Goal: Task Accomplishment & Management: Use online tool/utility

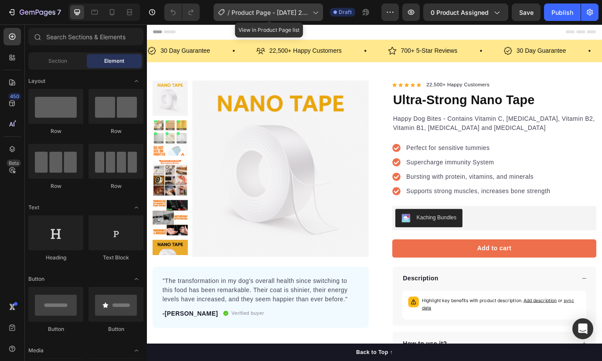
click at [304, 13] on span "Product Page - [DATE] 23:40:54" at bounding box center [271, 12] width 78 height 9
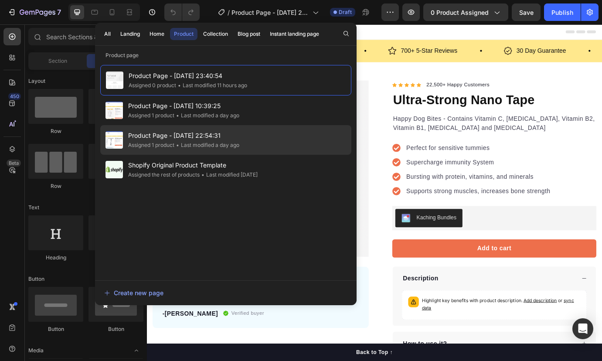
click at [164, 136] on span "Product Page - [DATE] 22:54:31" at bounding box center [183, 135] width 111 height 10
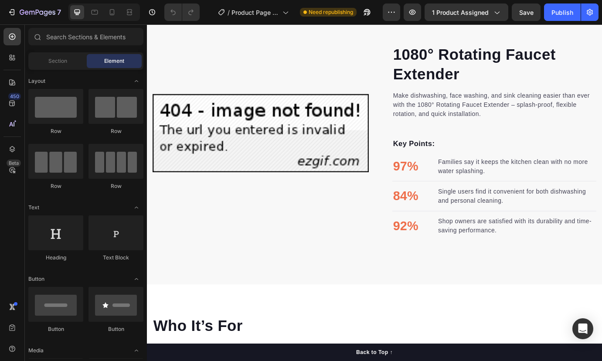
scroll to position [480, 0]
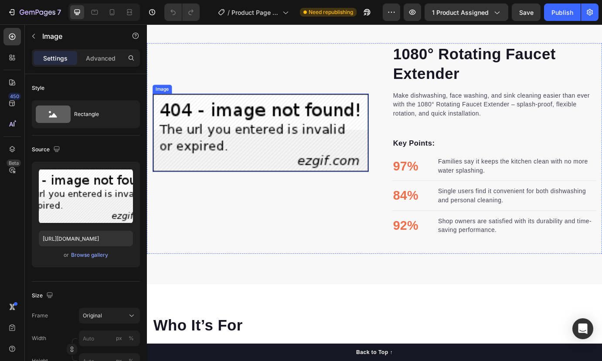
click at [290, 156] on img at bounding box center [277, 149] width 249 height 90
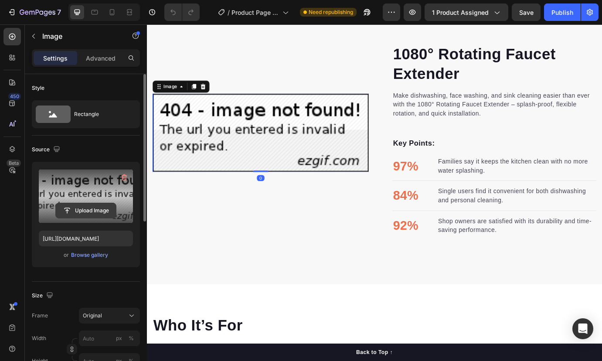
click at [95, 207] on input "file" at bounding box center [86, 210] width 60 height 15
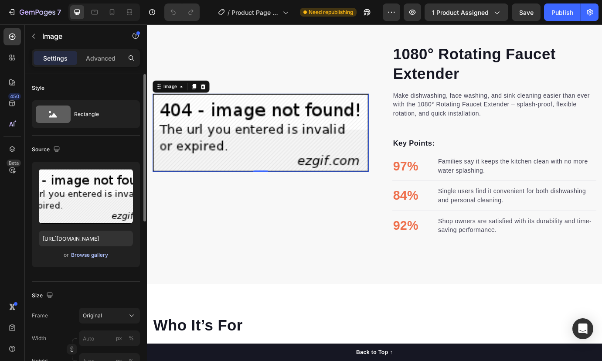
click at [86, 256] on div "Browse gallery" at bounding box center [89, 255] width 37 height 8
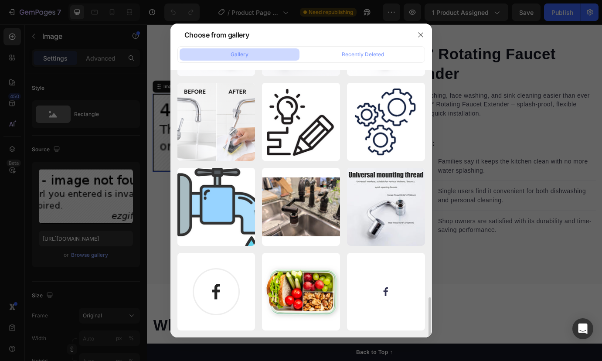
scroll to position [760, 0]
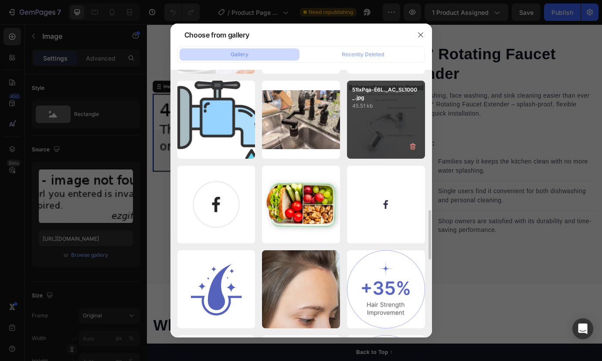
click at [388, 129] on div "51lxPqa-E6L._AC_SL1000_.jpg 45.51 kb" at bounding box center [386, 120] width 78 height 78
type input "https://cdn.shopify.com/s/files/1/0833/3046/6080/files/gempages_581434491701035…"
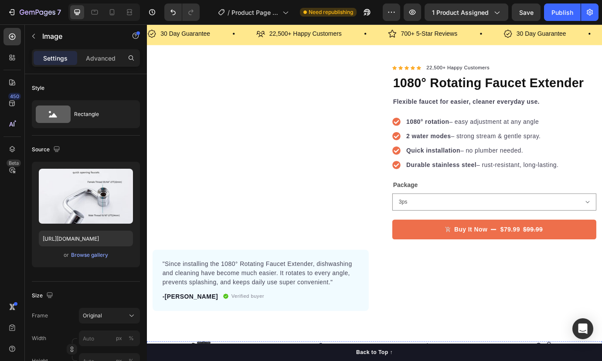
scroll to position [0, 0]
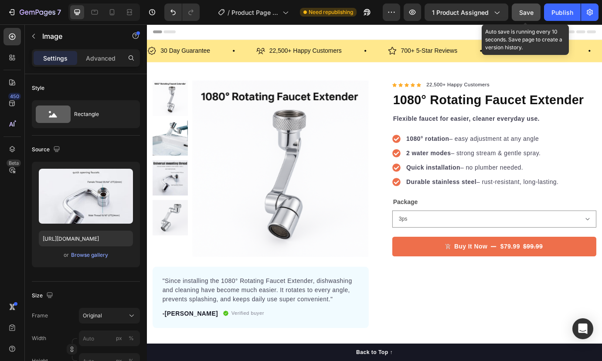
click at [532, 16] on span "Save" at bounding box center [526, 12] width 14 height 7
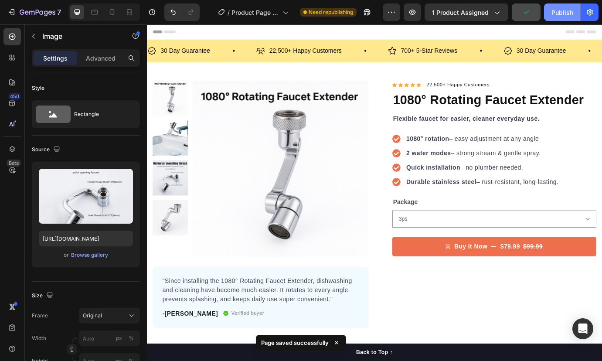
click at [558, 14] on div "Publish" at bounding box center [563, 12] width 22 height 9
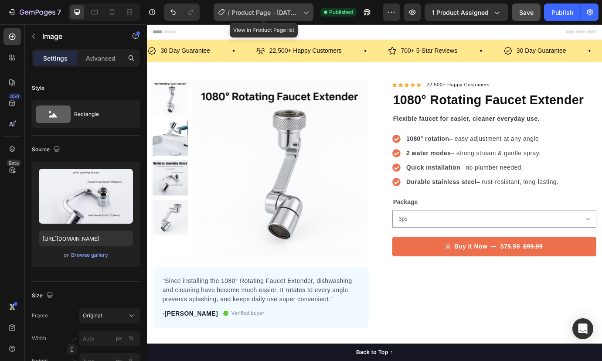
click at [270, 14] on span "Product Page - [DATE] 22:54:31" at bounding box center [266, 12] width 68 height 9
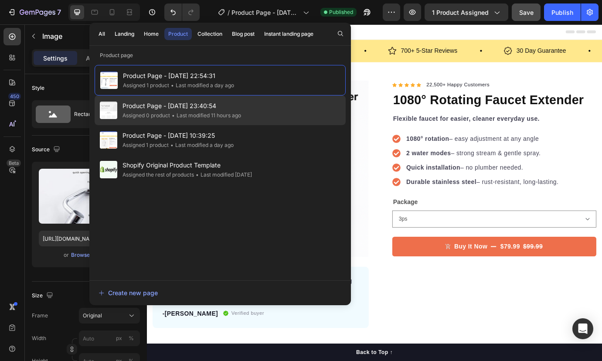
click at [208, 110] on span "Product Page - [DATE] 23:40:54" at bounding box center [182, 106] width 119 height 10
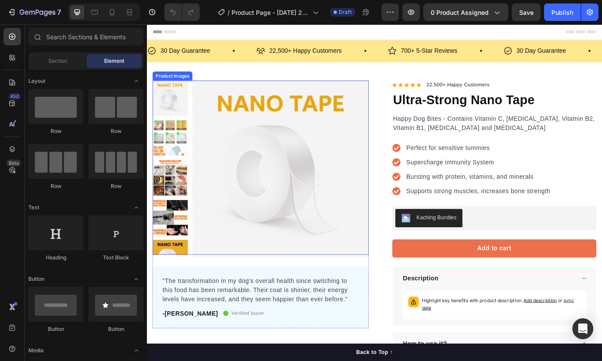
click at [200, 144] on img at bounding box center [300, 190] width 203 height 203
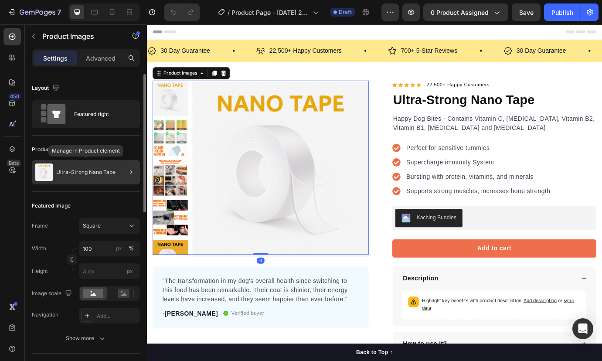
click at [86, 168] on div "Ultra-Strong Nano Tape" at bounding box center [86, 172] width 108 height 24
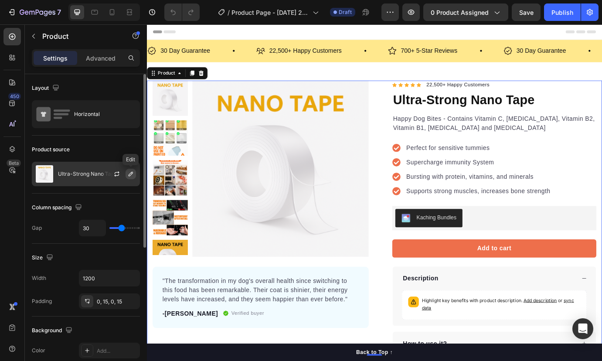
click at [129, 174] on icon "button" at bounding box center [131, 174] width 4 height 4
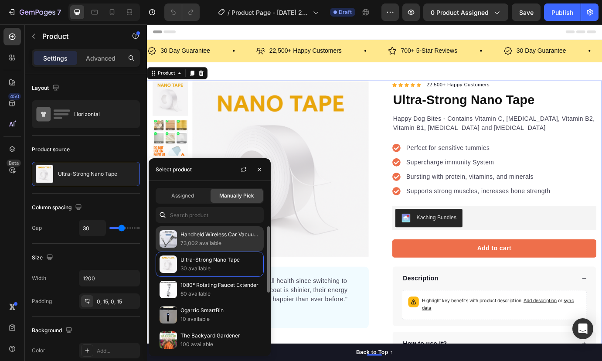
click at [213, 244] on p "73,002 available" at bounding box center [220, 243] width 79 height 9
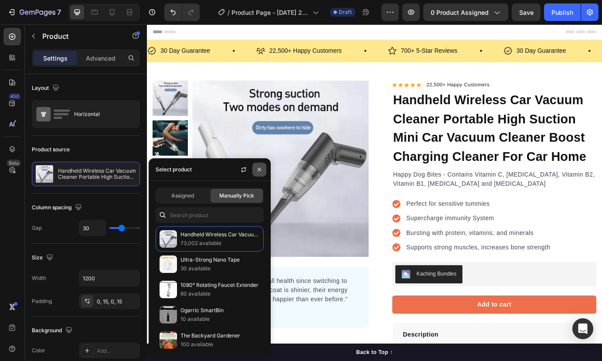
click at [262, 170] on icon "button" at bounding box center [259, 169] width 7 height 7
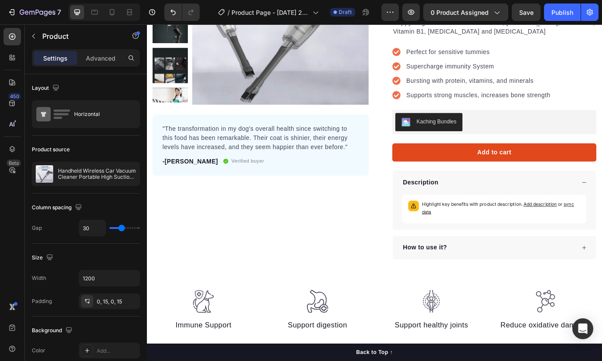
scroll to position [174, 0]
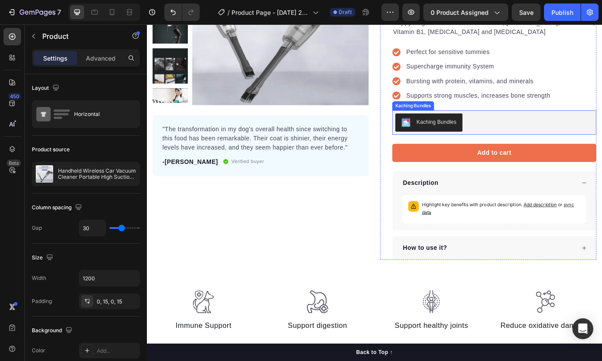
click at [527, 140] on div "Kaching Bundles" at bounding box center [547, 137] width 228 height 21
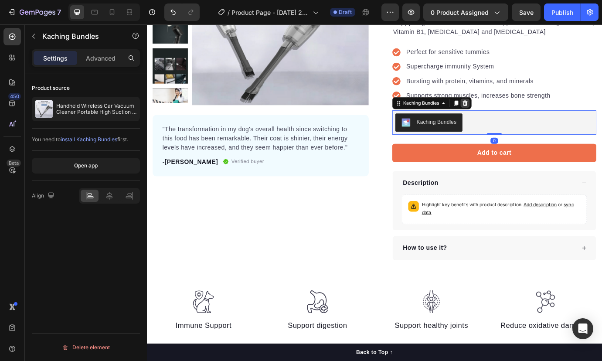
click at [511, 119] on icon at bounding box center [512, 115] width 7 height 7
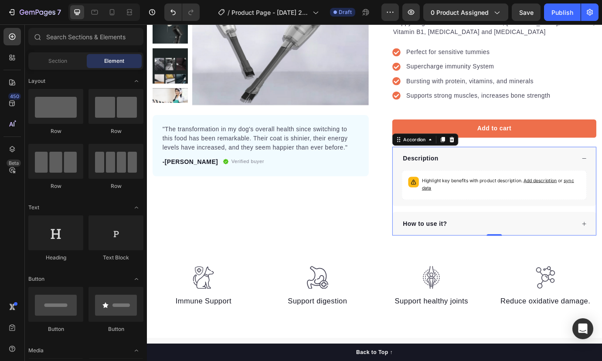
click at [531, 173] on div "Description" at bounding box center [540, 178] width 200 height 13
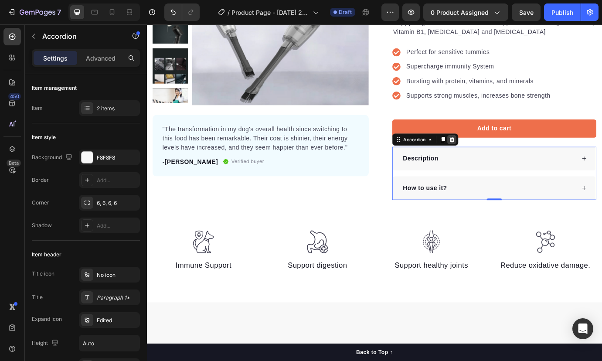
click at [496, 157] on icon at bounding box center [498, 157] width 6 height 6
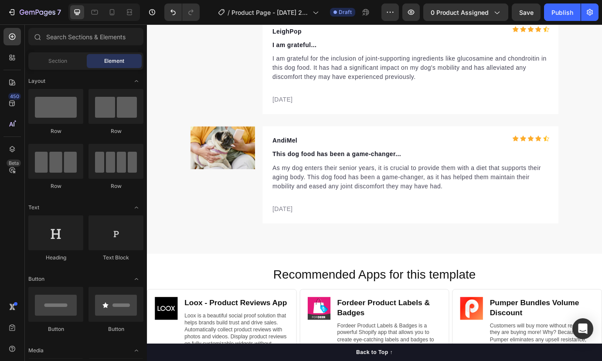
scroll to position [3297, 0]
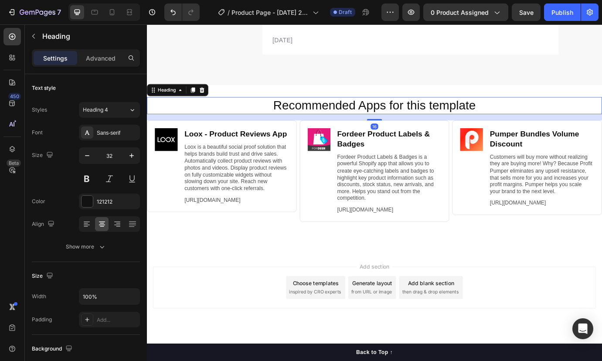
click at [268, 117] on h2 "Recommended Apps for this template" at bounding box center [409, 118] width 506 height 20
click at [212, 96] on icon at bounding box center [211, 99] width 6 height 6
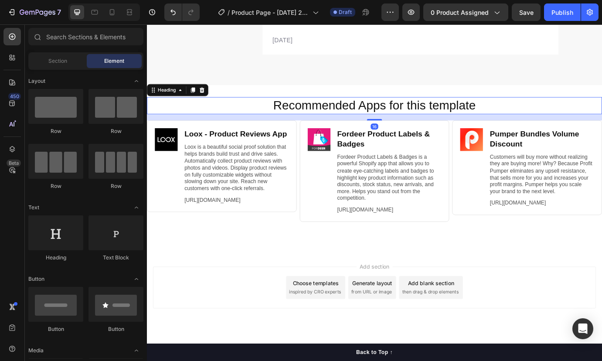
scroll to position [3270, 0]
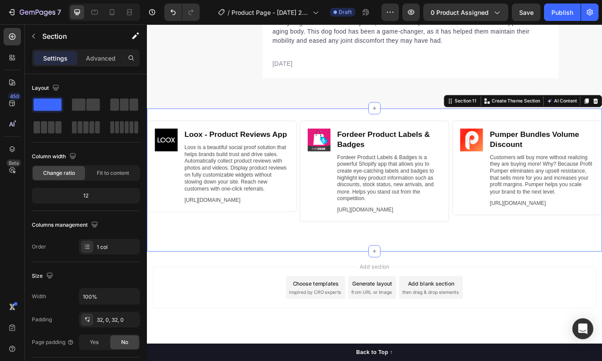
click at [219, 121] on div "Image Loox ‑ Product Reviews App Heading Loox is a beautiful social proof solut…" at bounding box center [408, 203] width 523 height 165
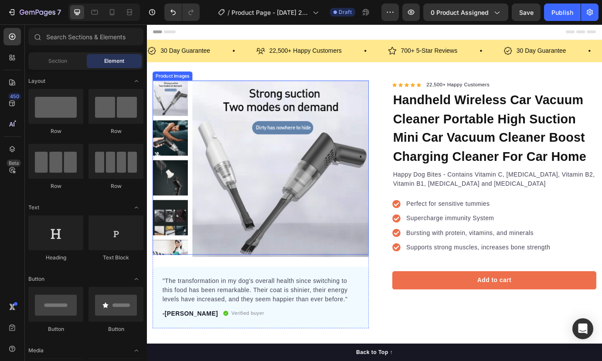
scroll to position [44, 0]
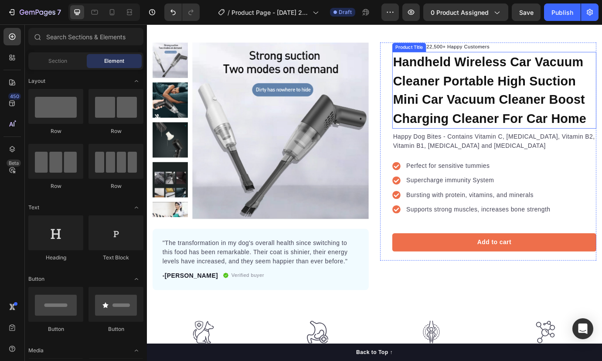
click at [481, 95] on h1 "Handheld Wireless Car Vacuum Cleaner Portable High Suction Mini Car Vacuum Clea…" at bounding box center [546, 100] width 235 height 88
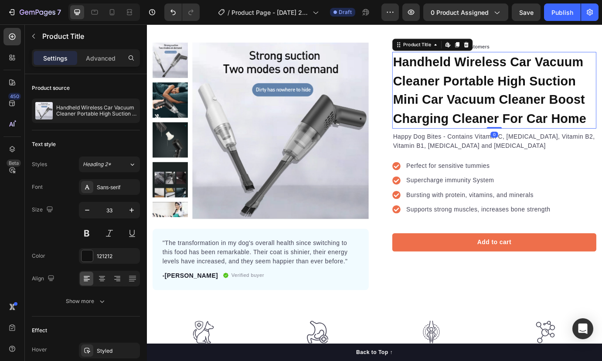
click at [481, 95] on h1 "Handheld Wireless Car Vacuum Cleaner Portable High Suction Mini Car Vacuum Clea…" at bounding box center [546, 100] width 235 height 88
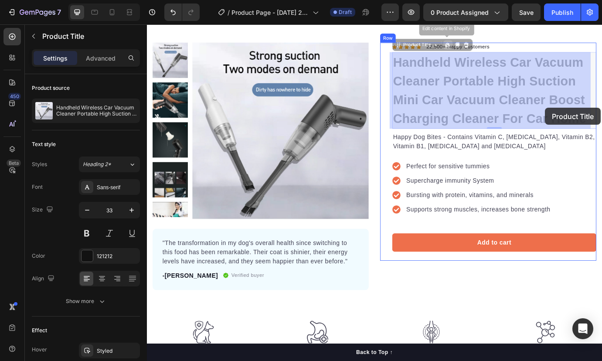
drag, startPoint x: 648, startPoint y: 136, endPoint x: 564, endPoint y: 107, distance: 88.9
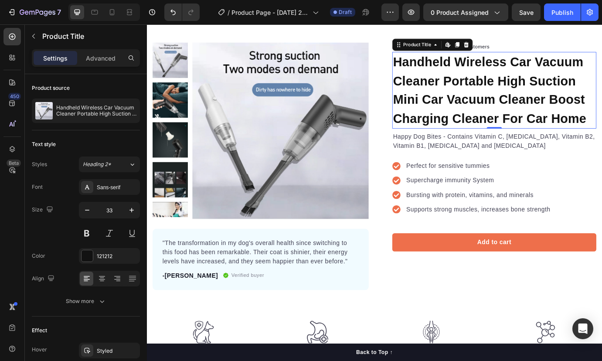
click at [553, 107] on h1 "Handheld Wireless Car Vacuum Cleaner Portable High Suction Mini Car Vacuum Clea…" at bounding box center [546, 100] width 235 height 88
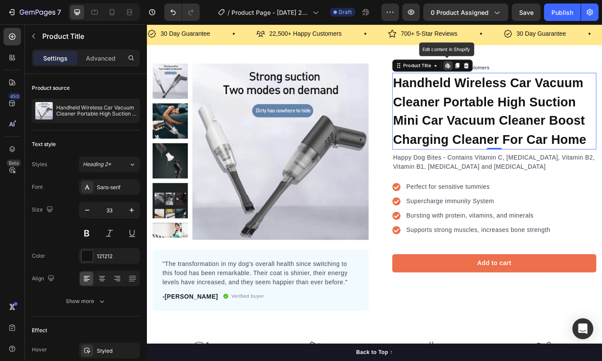
scroll to position [0, 0]
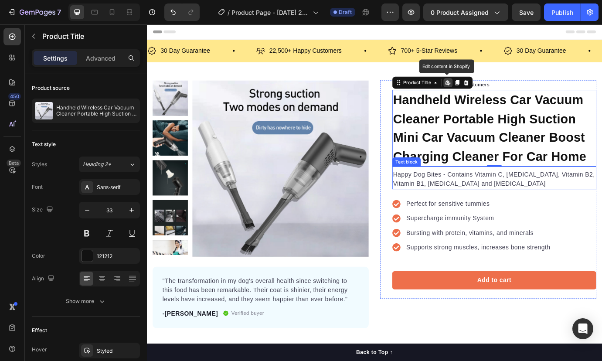
click at [487, 194] on p "Happy Dog Bites - Contains Vitamin C, [MEDICAL_DATA], Vitamin B2, Vitamin B1, […" at bounding box center [546, 202] width 233 height 21
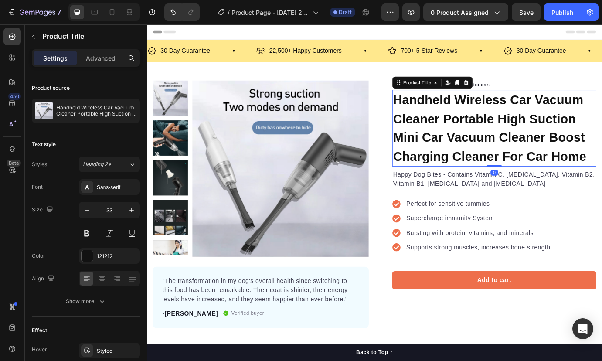
click at [509, 146] on h1 "Handheld Wireless Car Vacuum Cleaner Portable High Suction Mini Car Vacuum Clea…" at bounding box center [546, 144] width 235 height 88
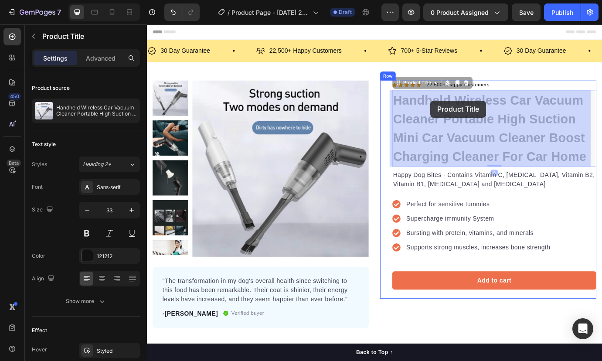
drag, startPoint x: 548, startPoint y: 112, endPoint x: 461, endPoint y: 112, distance: 86.8
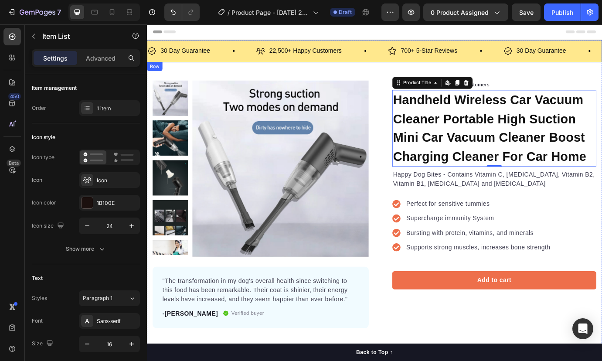
click at [300, 57] on p "22,500+ Happy Customers" at bounding box center [329, 55] width 83 height 13
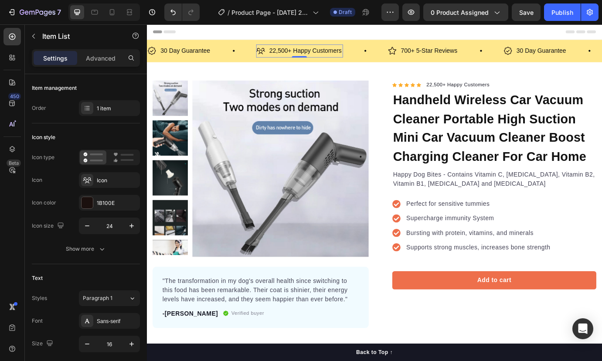
click at [300, 54] on p "22,500+ Happy Customers" at bounding box center [329, 55] width 83 height 13
click at [429, 90] on div "Icon Icon Icon Icon Icon Icon List Hoz" at bounding box center [445, 94] width 33 height 10
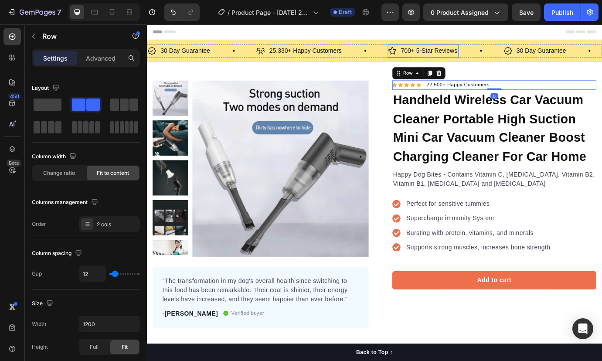
click at [447, 56] on p "700+ 5-Star Reviews" at bounding box center [471, 55] width 65 height 13
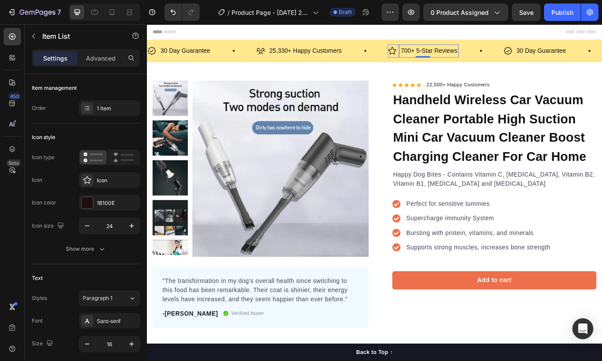
click at [447, 56] on p "700+ 5-Star Reviews" at bounding box center [471, 55] width 65 height 13
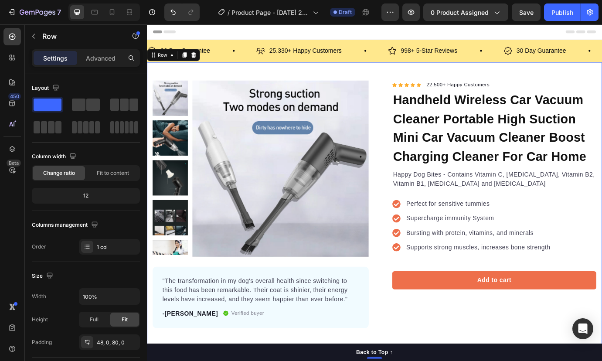
click at [468, 75] on div "Product Images "The transformation in my dog's overall health since switching t…" at bounding box center [408, 238] width 523 height 341
click at [479, 93] on p "22,500+ Happy Customers" at bounding box center [504, 94] width 73 height 9
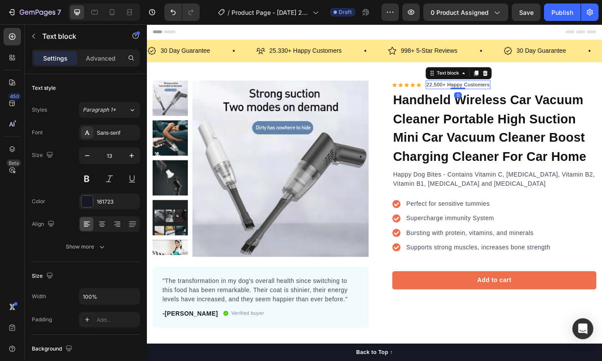
click at [479, 93] on p "22,500+ Happy Customers" at bounding box center [504, 94] width 73 height 9
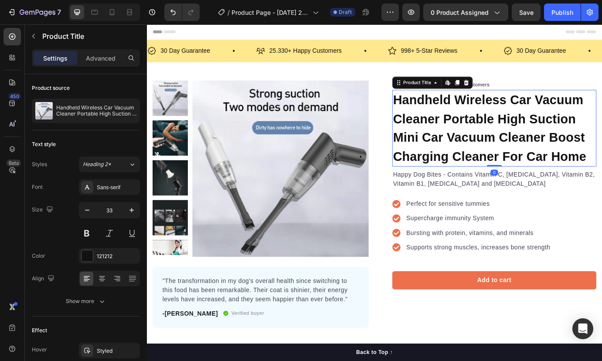
click at [490, 132] on h1 "Handheld Wireless Car Vacuum Cleaner Portable High Suction Mini Car Vacuum Clea…" at bounding box center [546, 144] width 235 height 88
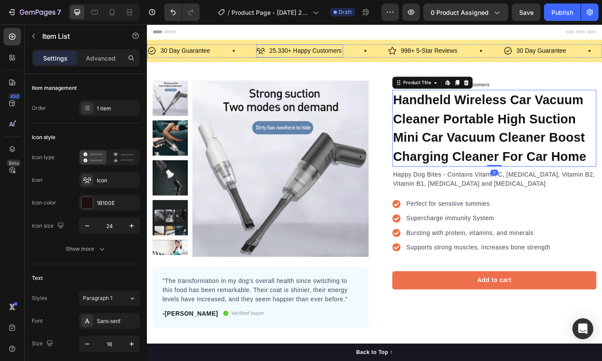
click at [291, 52] on p "25.330+ Happy Customers" at bounding box center [329, 55] width 83 height 13
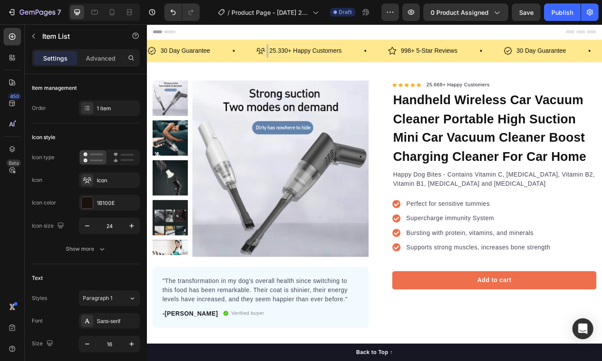
click at [299, 52] on p "25.330+ Happy Customers" at bounding box center [329, 55] width 83 height 13
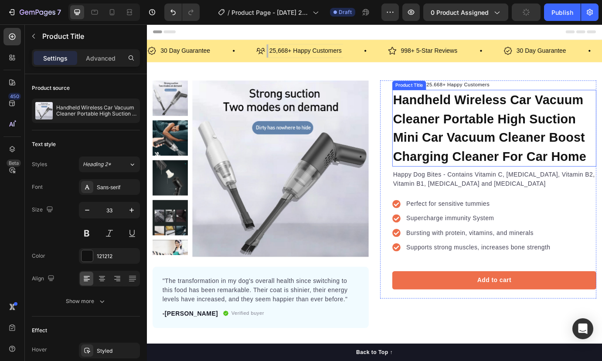
click at [490, 127] on h1 "Handheld Wireless Car Vacuum Cleaner Portable High Suction Mini Car Vacuum Clea…" at bounding box center [546, 144] width 235 height 88
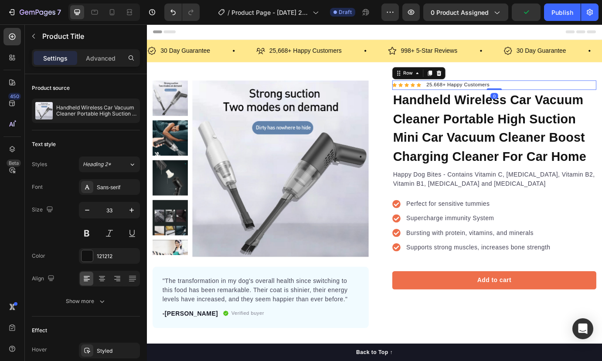
click at [576, 96] on div "Icon Icon Icon Icon Icon Icon List Hoz 25.668+ Happy Customers Text block Row 0" at bounding box center [546, 94] width 235 height 11
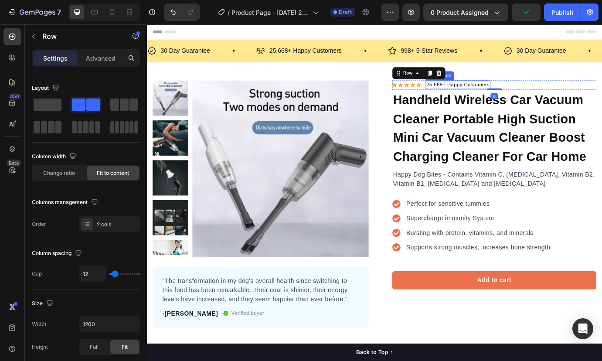
click at [475, 92] on p "25.668+ Happy Customers" at bounding box center [504, 94] width 73 height 9
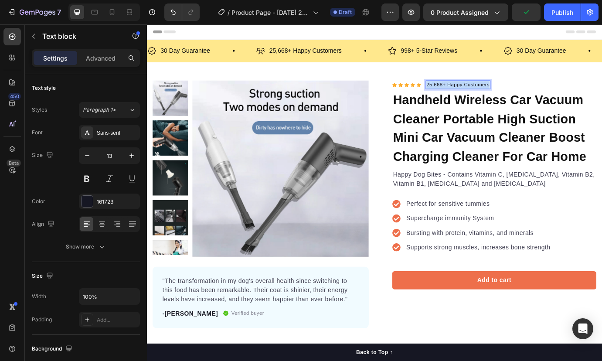
click at [475, 92] on p "25.668+ Happy Customers" at bounding box center [504, 94] width 73 height 9
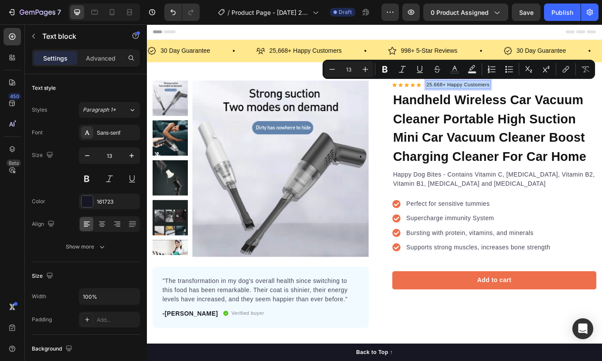
click at [477, 92] on p "25.668+ Happy Customers" at bounding box center [504, 94] width 73 height 9
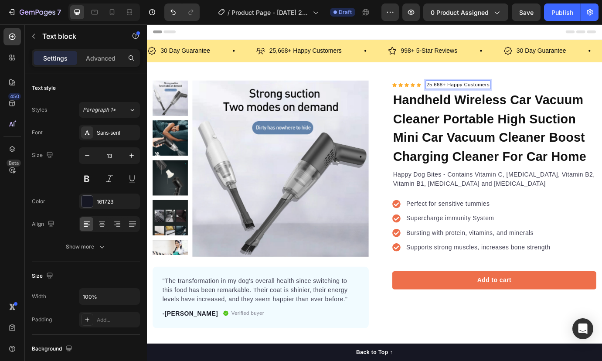
click at [472, 95] on p "25.668+ Happy Customers" at bounding box center [504, 94] width 73 height 9
click at [473, 95] on p "25.668+ Happy Customers" at bounding box center [504, 94] width 73 height 9
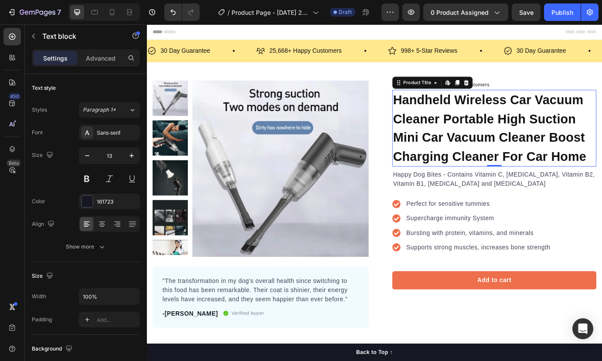
click at [481, 126] on h1 "Handheld Wireless Car Vacuum Cleaner Portable High Suction Mini Car Vacuum Clea…" at bounding box center [546, 144] width 235 height 88
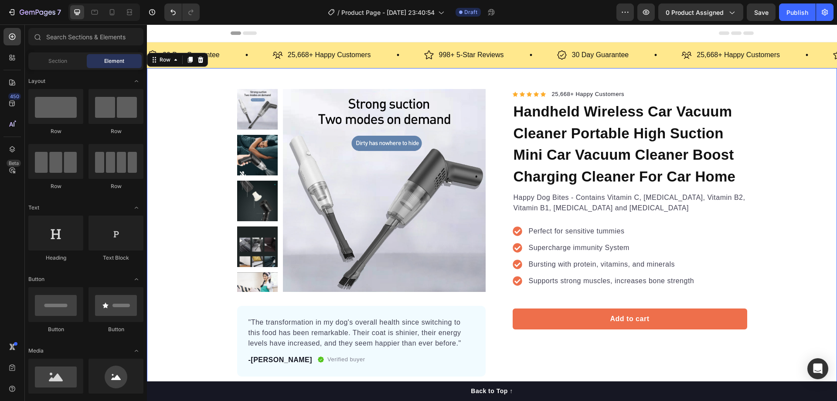
click at [186, 113] on div "Product Images "The transformation in my dog's overall health since switching t…" at bounding box center [492, 232] width 690 height 287
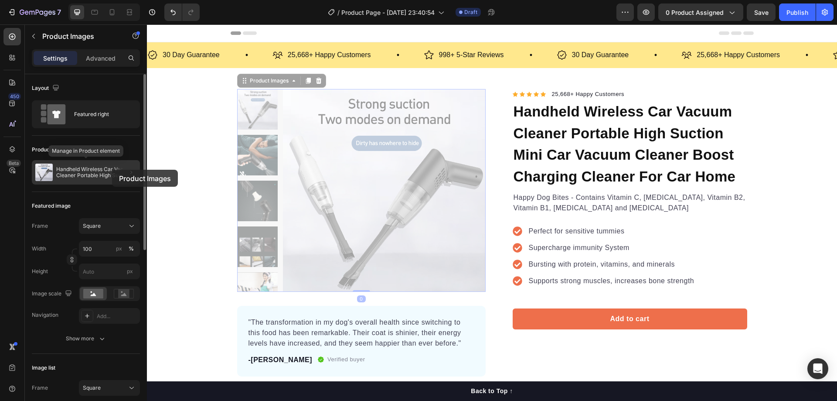
click at [112, 170] on p "Handheld Wireless Car Vacuum Cleaner Portable High Suction Mini Car Vacuum Clea…" at bounding box center [96, 172] width 80 height 12
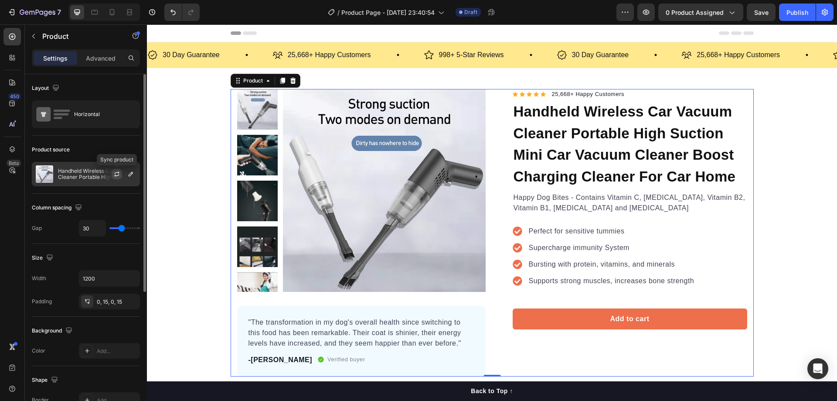
click at [119, 174] on icon "button" at bounding box center [116, 173] width 7 height 7
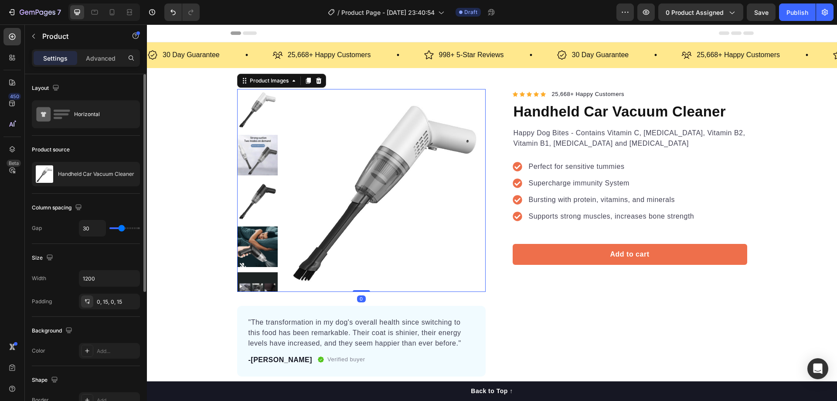
click at [380, 159] on img at bounding box center [384, 190] width 203 height 203
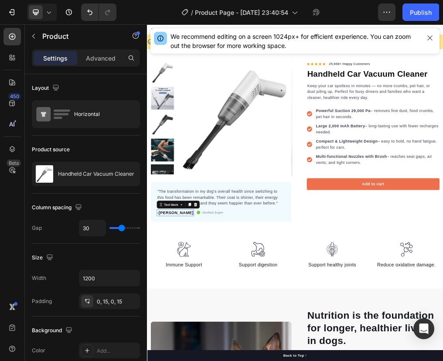
click at [176, 355] on p "-[PERSON_NAME]" at bounding box center [197, 357] width 64 height 10
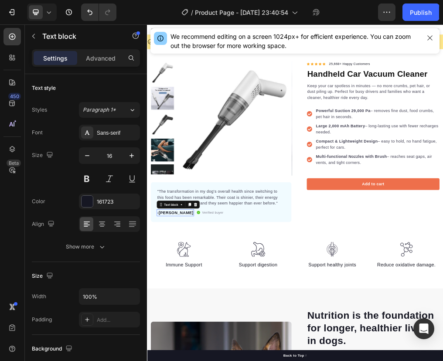
click at [176, 355] on p "-[PERSON_NAME]" at bounding box center [197, 357] width 64 height 10
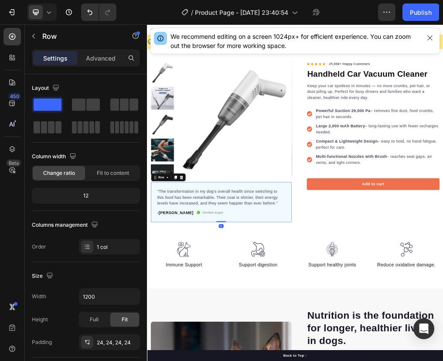
click at [235, 361] on div ""The transformation in my dog's overall health since switching to this food has…" at bounding box center [277, 338] width 249 height 71
drag, startPoint x: 240, startPoint y: 339, endPoint x: 247, endPoint y: 338, distance: 7.0
click at [240, 339] on p ""The transformation in my dog's overall health since switching to this food has…" at bounding box center [278, 329] width 226 height 31
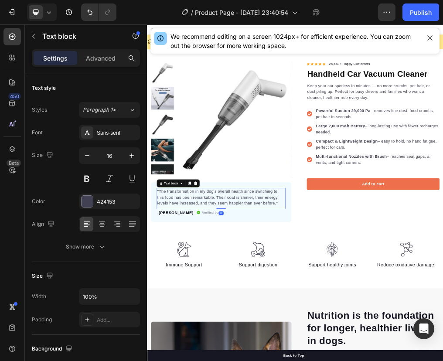
click at [373, 340] on p ""The transformation in my dog's overall health since switching to this food has…" at bounding box center [278, 329] width 226 height 31
drag, startPoint x: 373, startPoint y: 340, endPoint x: 356, endPoint y: 338, distance: 17.1
click at [356, 338] on p ""The transformation in my dog's overall health since switching to this food has…" at bounding box center [278, 329] width 226 height 31
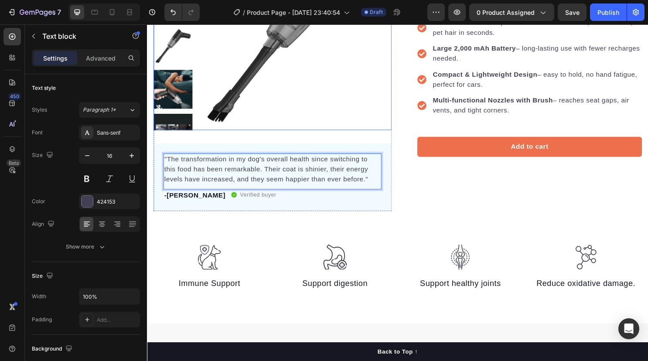
scroll to position [174, 0]
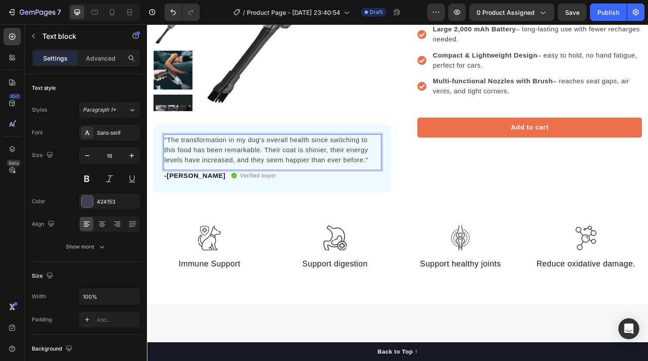
click at [373, 167] on p ""The transformation in my dog's overall health since switching to this food has…" at bounding box center [278, 155] width 226 height 31
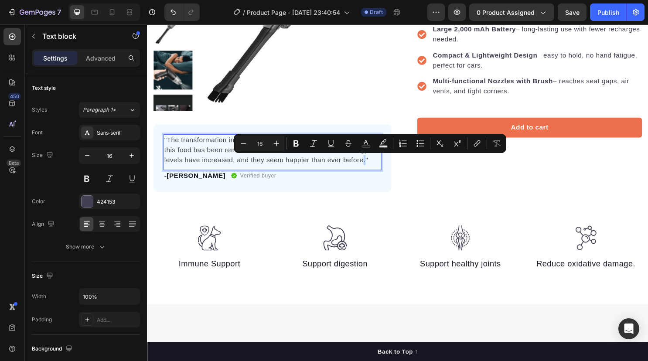
click at [375, 167] on p ""The transformation in my dog's overall health since switching to this food has…" at bounding box center [278, 155] width 226 height 31
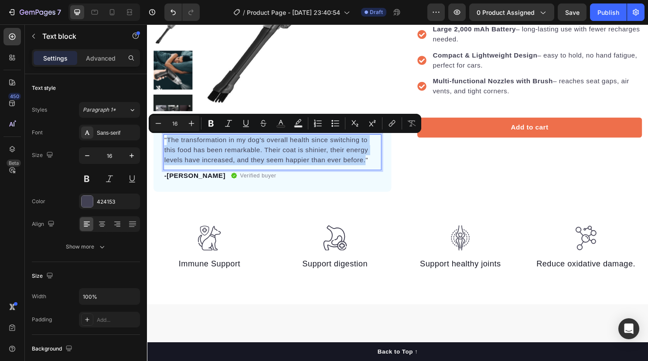
drag, startPoint x: 375, startPoint y: 167, endPoint x: 169, endPoint y: 149, distance: 207.0
click at [169, 149] on p ""The transformation in my dog's overall health since switching to this food has…" at bounding box center [278, 155] width 226 height 31
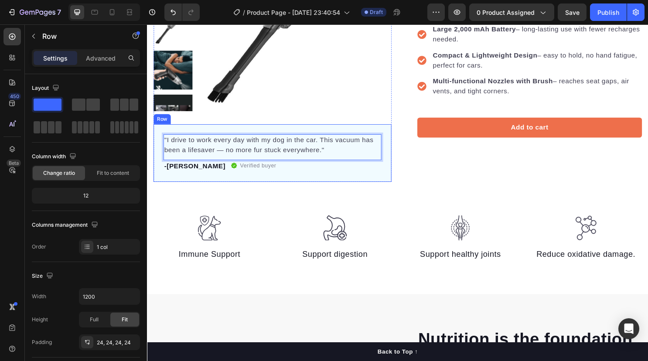
click at [315, 184] on div ""I drive to work every day with my dog in the car. This vacuum has been a lifes…" at bounding box center [277, 159] width 249 height 60
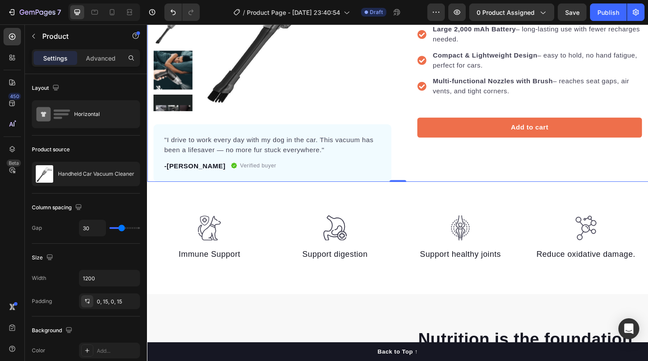
click at [519, 172] on div "Icon Icon Icon Icon Icon Icon List Hoz 25,668+ Happy Customers Text block Row H…" at bounding box center [539, 52] width 249 height 274
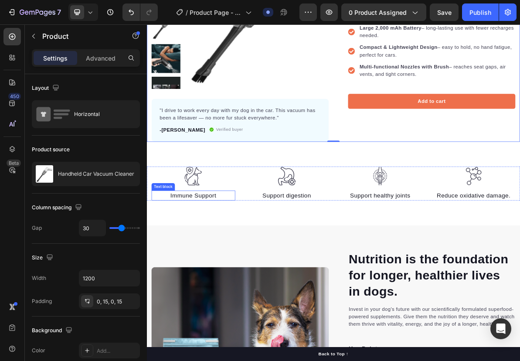
click at [243, 266] on p "Immune Support" at bounding box center [212, 264] width 116 height 13
click at [242, 266] on p "Immune Support" at bounding box center [212, 264] width 116 height 13
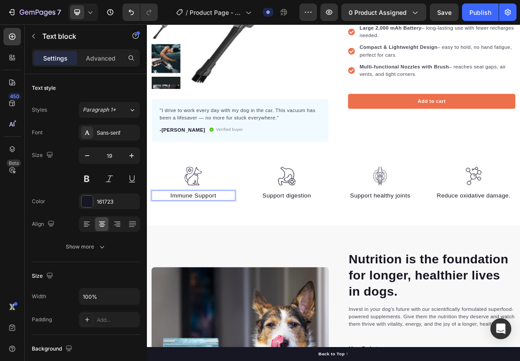
click at [241, 266] on p "Immune Support" at bounding box center [212, 264] width 116 height 13
click at [249, 283] on div "Image Powerful Suction Text block 0 Image Support digestion Text block Image Su…" at bounding box center [408, 265] width 523 height 83
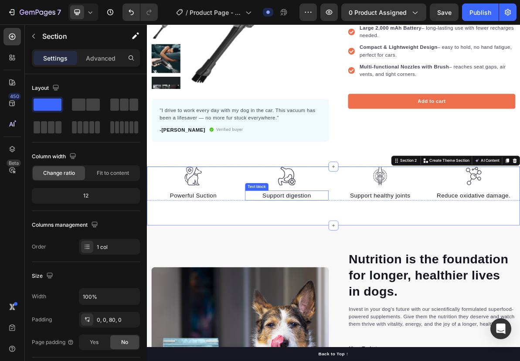
click at [360, 265] on p "Support digestion" at bounding box center [344, 264] width 116 height 13
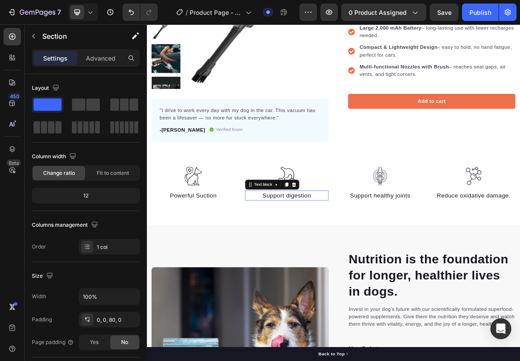
click at [360, 265] on p "Support digestion" at bounding box center [344, 264] width 116 height 13
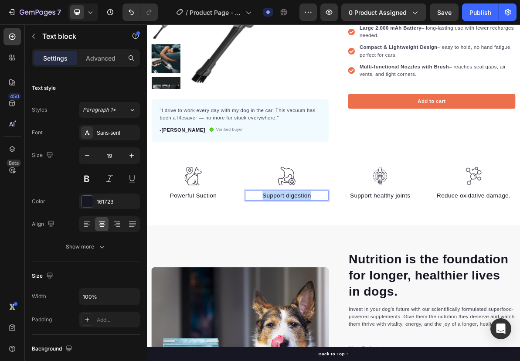
click at [360, 265] on p "Support digestion" at bounding box center [344, 264] width 116 height 13
click at [205, 263] on p "Powerful Suction" at bounding box center [212, 264] width 116 height 13
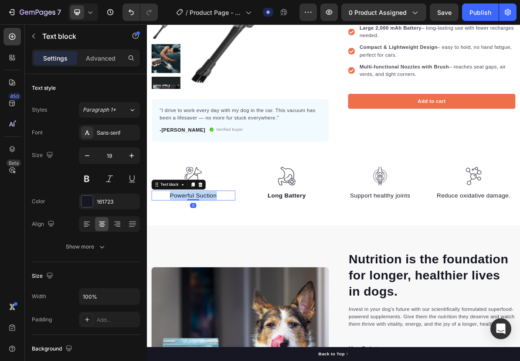
click at [205, 263] on p "Powerful Suction" at bounding box center [212, 264] width 116 height 13
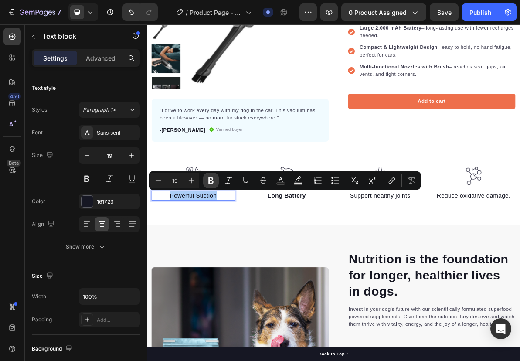
click at [218, 178] on button "Bold" at bounding box center [211, 181] width 16 height 16
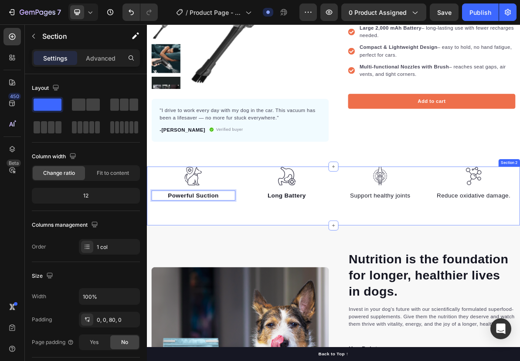
click at [259, 279] on div "Image Powerful Suction Text block 0 Image Long Battery Text block Image Support…" at bounding box center [408, 265] width 523 height 83
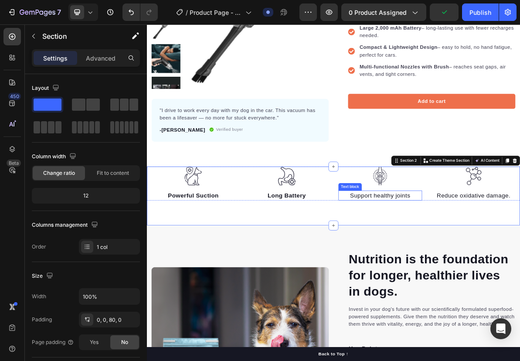
click at [484, 263] on p "Support healthy joints" at bounding box center [474, 264] width 116 height 13
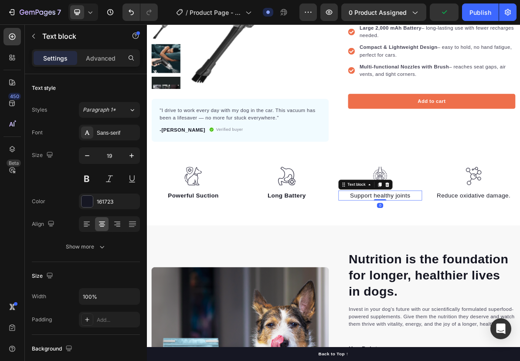
click at [484, 263] on p "Support healthy joints" at bounding box center [474, 264] width 116 height 13
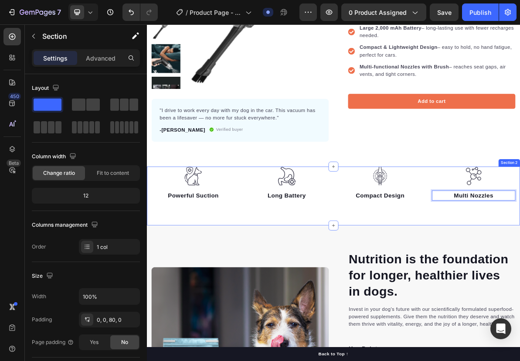
click at [554, 285] on div "Image Powerful Suction Text block Image Long Battery Text block Image Compact D…" at bounding box center [408, 265] width 523 height 83
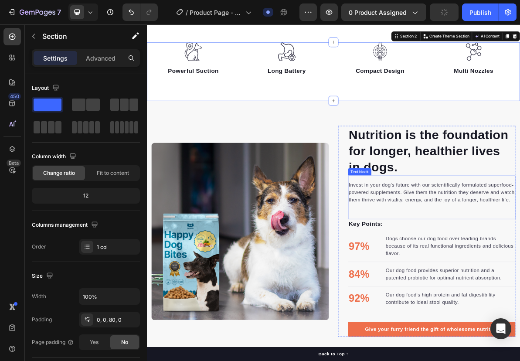
scroll to position [392, 0]
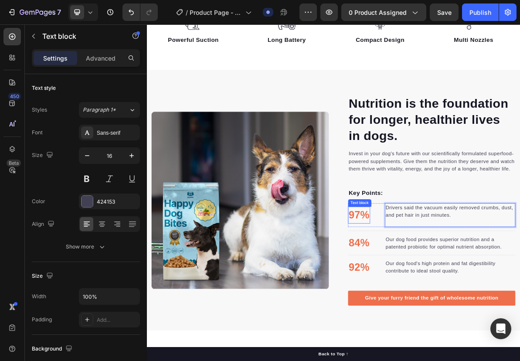
click at [443, 298] on p "97%" at bounding box center [444, 292] width 29 height 22
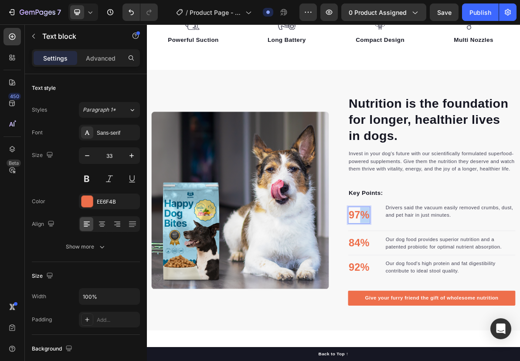
click at [443, 298] on p "97%" at bounding box center [444, 292] width 29 height 22
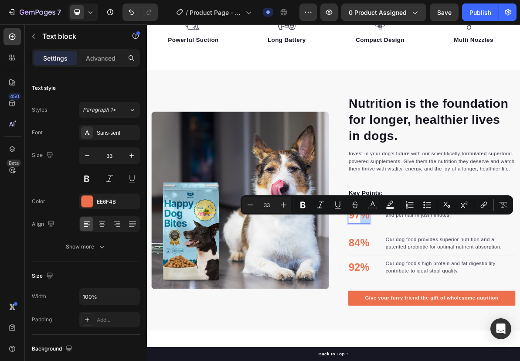
click at [439, 299] on p "97%" at bounding box center [444, 292] width 29 height 22
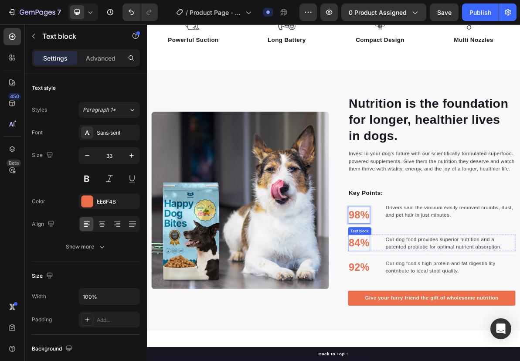
click at [441, 341] on p "84%" at bounding box center [444, 331] width 29 height 22
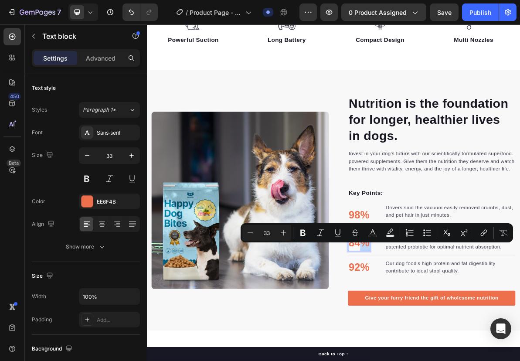
click at [441, 341] on p "84%" at bounding box center [444, 331] width 29 height 22
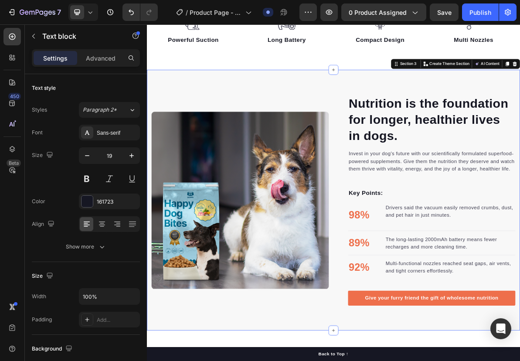
drag, startPoint x: 475, startPoint y: 121, endPoint x: 476, endPoint y: 133, distance: 11.4
click at [476, 123] on div "Nutrition is the foundation for longer, healthier lives in dogs. Heading Invest…" at bounding box center [408, 270] width 523 height 365
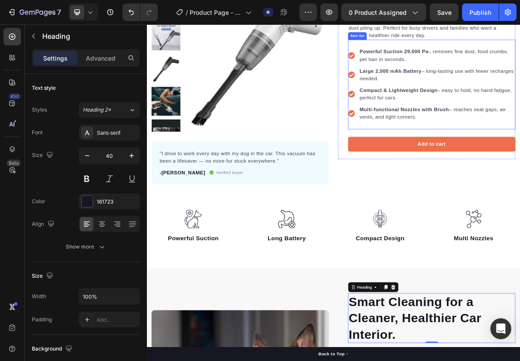
scroll to position [262, 0]
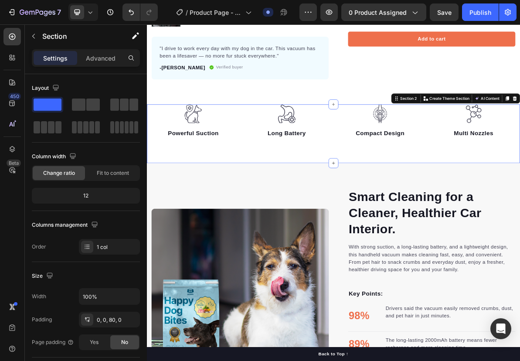
click at [420, 205] on div "Image Powerful Suction Text block Image Long Battery Text block Image Compact D…" at bounding box center [408, 177] width 523 height 83
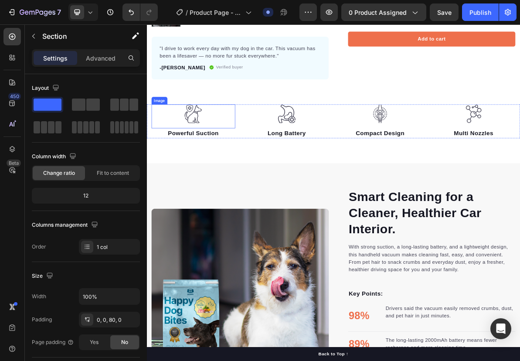
click at [214, 146] on img at bounding box center [212, 149] width 26 height 27
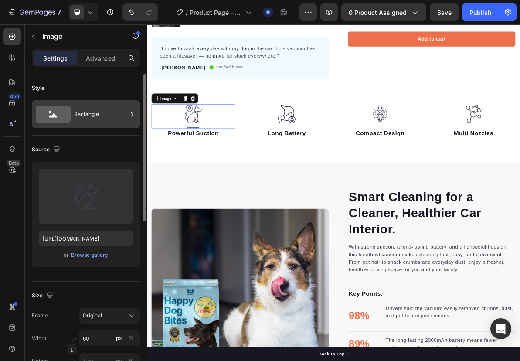
click at [120, 116] on div "Rectangle" at bounding box center [100, 114] width 53 height 20
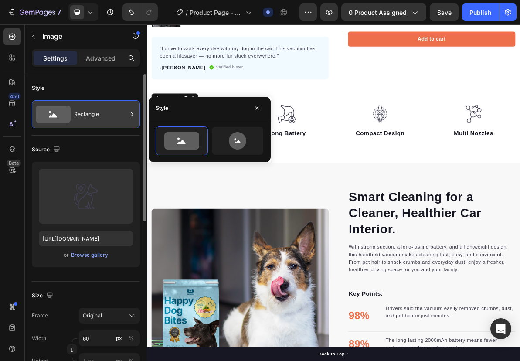
click at [120, 116] on div "Rectangle" at bounding box center [100, 114] width 53 height 20
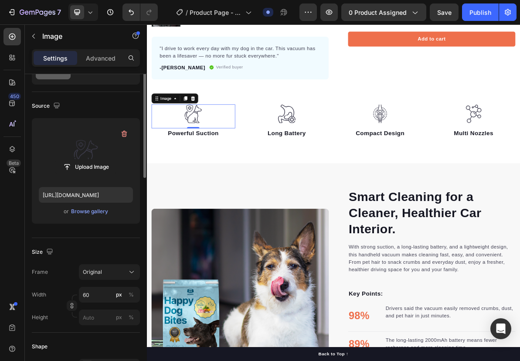
scroll to position [0, 0]
